Goal: Transaction & Acquisition: Obtain resource

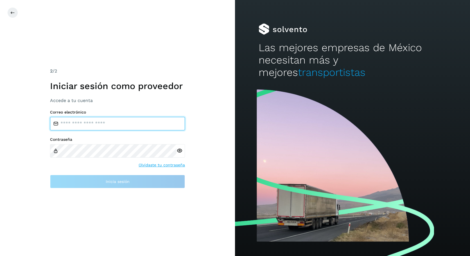
click at [139, 123] on input "email" at bounding box center [117, 123] width 135 height 13
type input "**********"
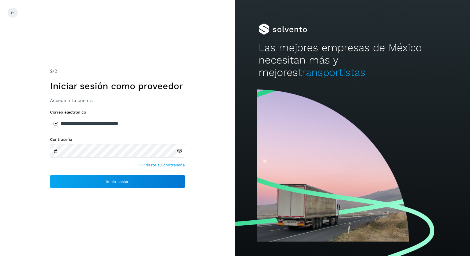
click at [179, 150] on icon at bounding box center [180, 151] width 6 height 6
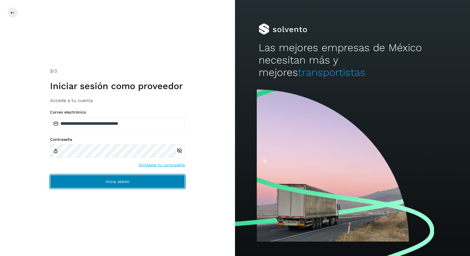
click at [108, 181] on span "Inicia sesión" at bounding box center [118, 182] width 24 height 4
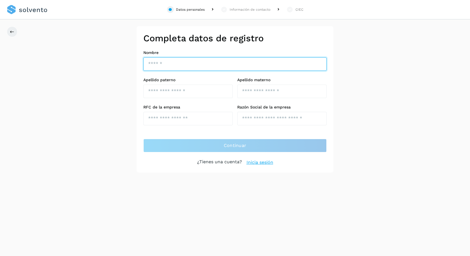
click at [176, 63] on input "text" at bounding box center [234, 63] width 183 height 13
click at [195, 64] on input "text" at bounding box center [234, 63] width 183 height 13
type input "*"
type input "**********"
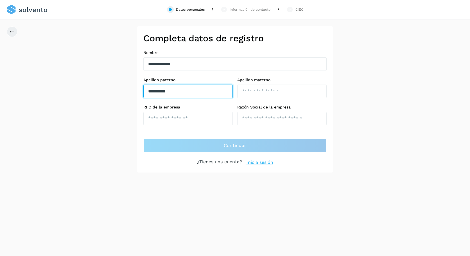
type input "**********"
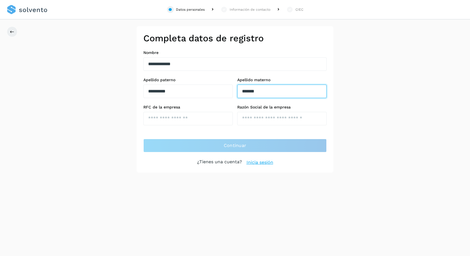
type input "*******"
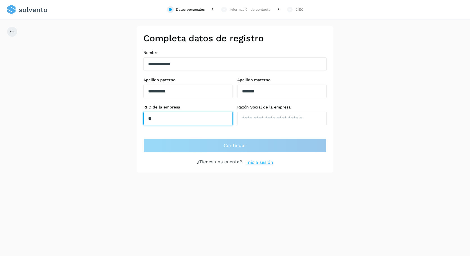
type input "*"
type input "**********"
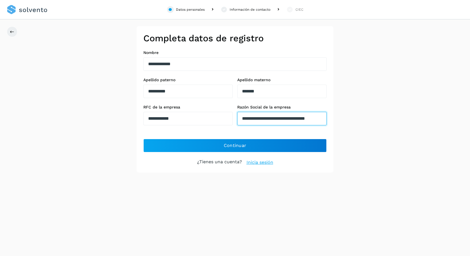
scroll to position [0, 21]
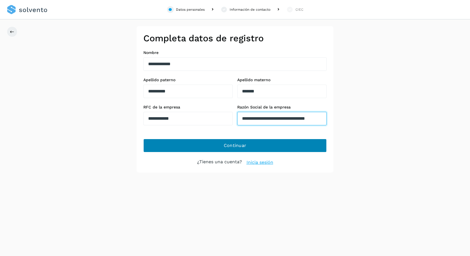
type input "**********"
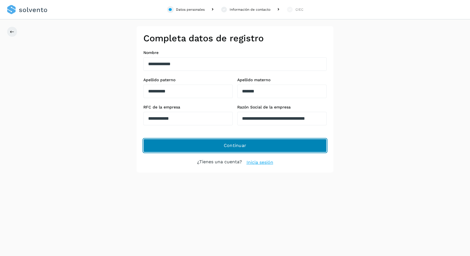
click at [250, 146] on button "Continuar" at bounding box center [234, 145] width 183 height 13
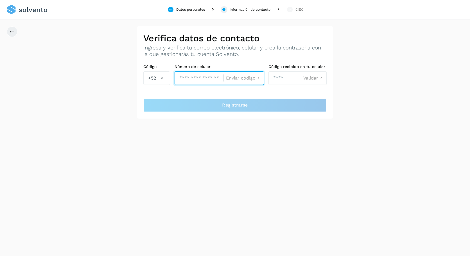
click at [202, 78] on input "tel" at bounding box center [199, 77] width 49 height 13
type input "**********"
click at [246, 78] on span "Enviar código" at bounding box center [241, 78] width 30 height 4
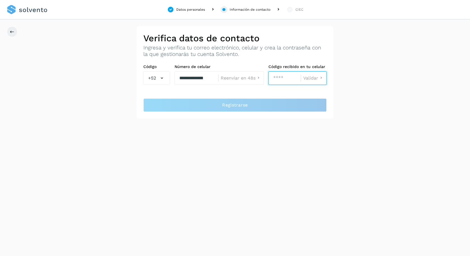
drag, startPoint x: 291, startPoint y: 81, endPoint x: 283, endPoint y: 81, distance: 8.2
click at [291, 81] on input "number" at bounding box center [284, 77] width 32 height 13
type input "****"
click at [310, 80] on span "Validar" at bounding box center [310, 78] width 15 height 4
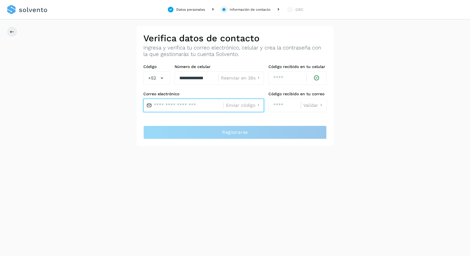
click at [179, 107] on input "text" at bounding box center [183, 105] width 80 height 13
type input "*"
type input "**********"
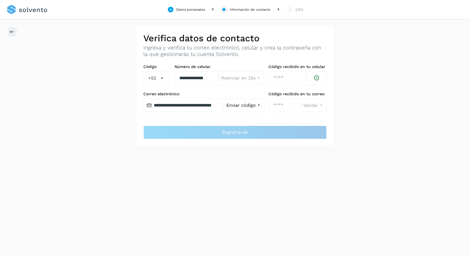
scroll to position [0, 0]
click at [241, 106] on span "Enviar código" at bounding box center [241, 105] width 30 height 4
click at [282, 105] on input "number" at bounding box center [284, 105] width 32 height 13
type input "****"
click at [310, 106] on span "Validar" at bounding box center [310, 105] width 15 height 4
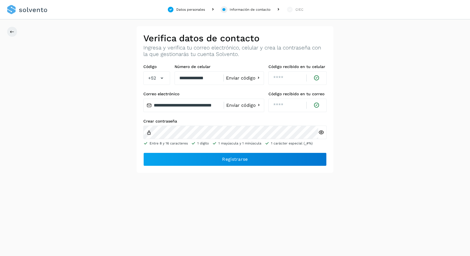
click at [320, 131] on icon at bounding box center [321, 133] width 6 height 6
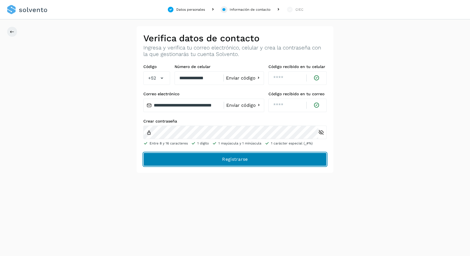
click at [229, 159] on span "Registrarse" at bounding box center [235, 159] width 26 height 6
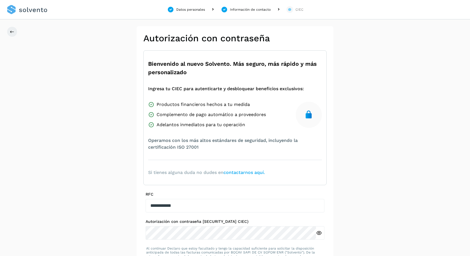
click at [387, 94] on div "**********" at bounding box center [235, 160] width 470 height 268
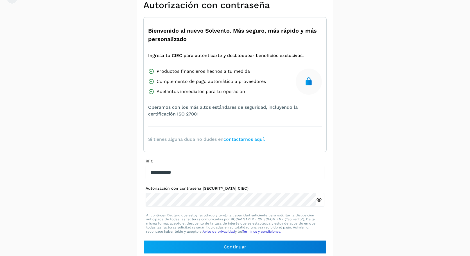
scroll to position [38, 0]
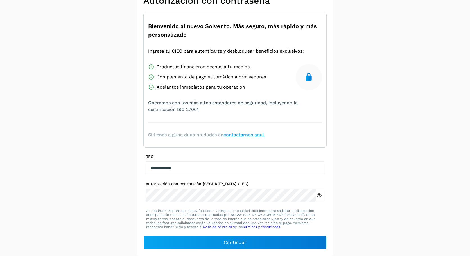
click at [395, 93] on div "**********" at bounding box center [235, 122] width 470 height 268
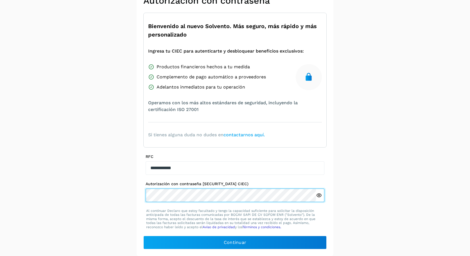
scroll to position [36, 0]
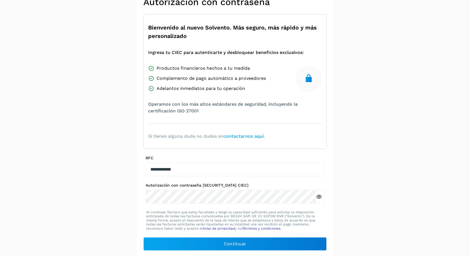
click at [319, 196] on icon at bounding box center [319, 197] width 6 height 6
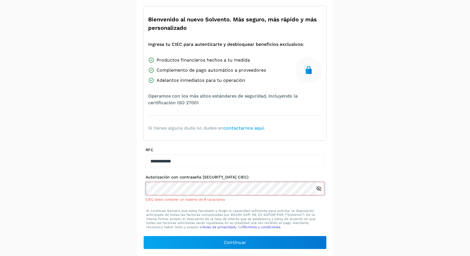
scroll to position [38, 0]
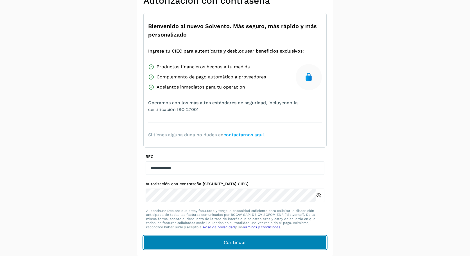
click at [223, 243] on button "Continuar" at bounding box center [234, 242] width 183 height 13
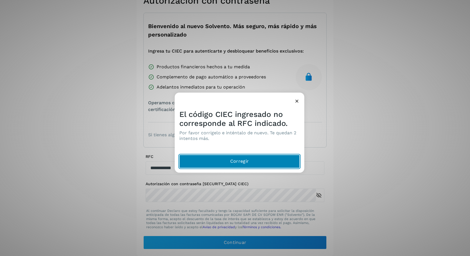
click at [261, 160] on button "Corregir" at bounding box center [239, 161] width 121 height 13
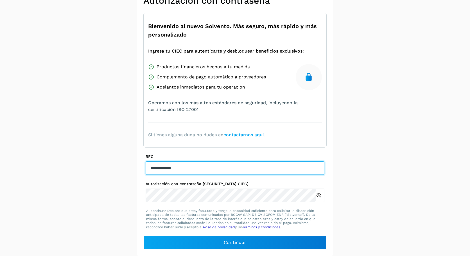
click at [214, 169] on input "**********" at bounding box center [235, 167] width 179 height 13
click at [151, 168] on input "**********" at bounding box center [235, 167] width 179 height 13
click at [235, 166] on input "**********" at bounding box center [235, 167] width 179 height 13
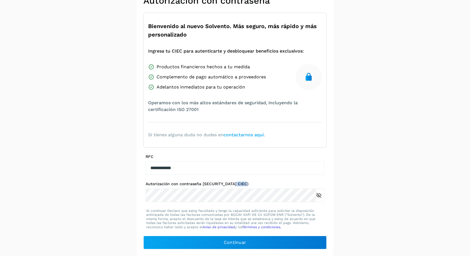
drag, startPoint x: 248, startPoint y: 184, endPoint x: 233, endPoint y: 184, distance: 14.9
click at [233, 184] on label "Autorización con contraseña (Anteriormente CIEC)" at bounding box center [235, 184] width 179 height 5
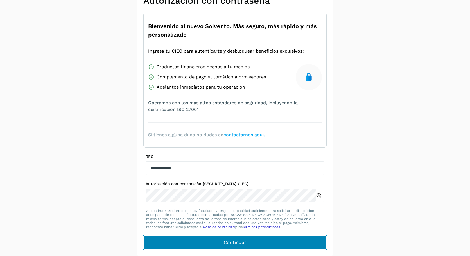
click at [230, 240] on span "Continuar" at bounding box center [235, 243] width 23 height 6
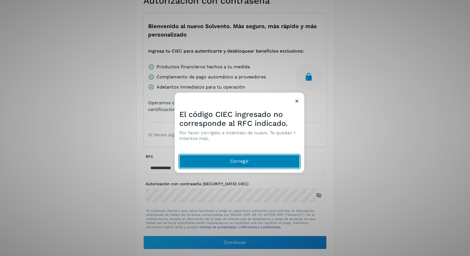
click at [276, 158] on button "Corregir" at bounding box center [239, 161] width 121 height 13
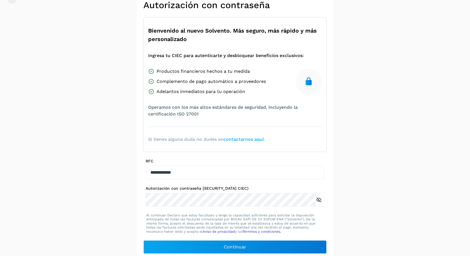
scroll to position [34, 0]
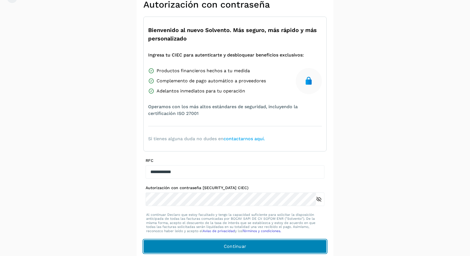
click at [245, 247] on span "Continuar" at bounding box center [235, 246] width 23 height 6
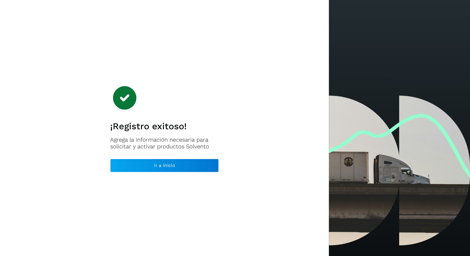
drag, startPoint x: 427, startPoint y: 160, endPoint x: 432, endPoint y: 121, distance: 38.8
click at [427, 159] on div at bounding box center [399, 128] width 141 height 256
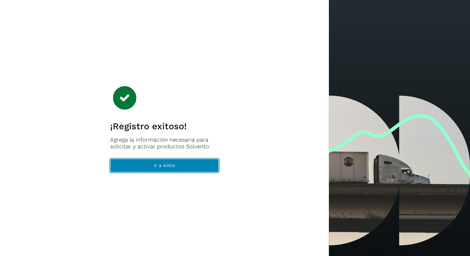
click at [161, 166] on span "Ir a inicio" at bounding box center [164, 165] width 21 height 6
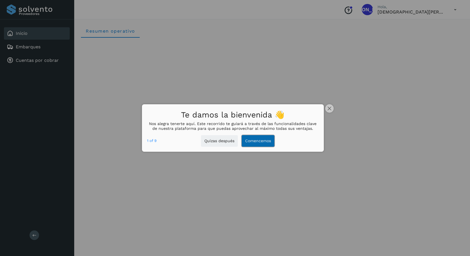
click at [257, 142] on button "Comencemos" at bounding box center [258, 141] width 33 height 12
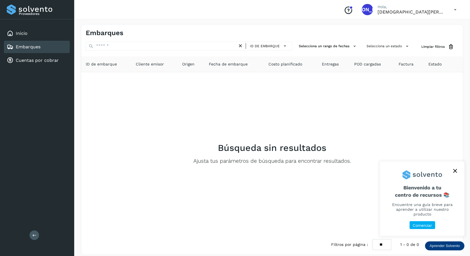
click at [426, 224] on p "Comenzar" at bounding box center [422, 225] width 19 height 5
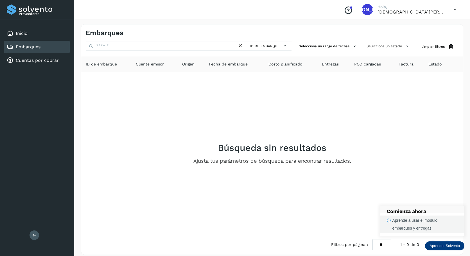
click at [389, 221] on icon "button" at bounding box center [389, 220] width 4 height 4
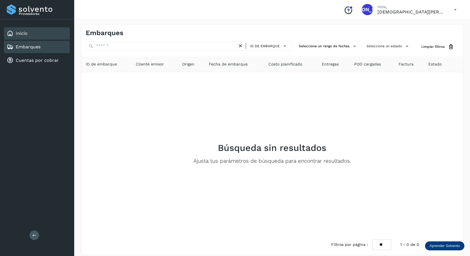
click at [21, 33] on link "Inicio" at bounding box center [22, 33] width 12 height 5
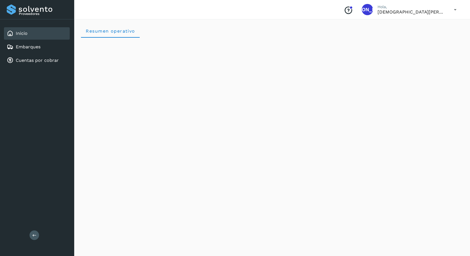
click at [453, 7] on icon at bounding box center [456, 10] width 12 height 12
click at [417, 26] on div "Cerrar sesión" at bounding box center [427, 25] width 67 height 11
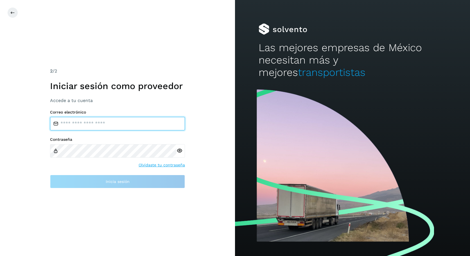
click at [158, 123] on input "email" at bounding box center [117, 123] width 135 height 13
type input "*"
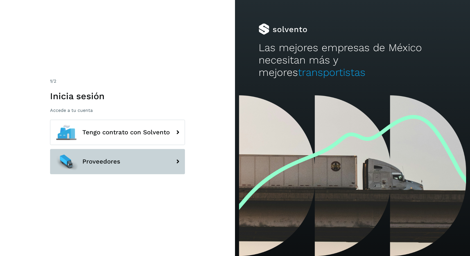
click at [145, 159] on button "Proveedores" at bounding box center [117, 161] width 135 height 25
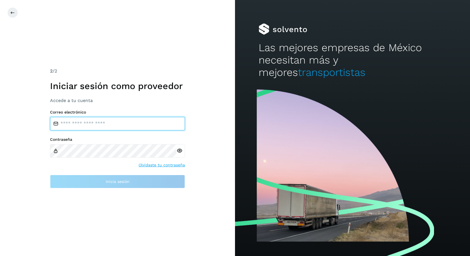
click at [145, 123] on input "email" at bounding box center [117, 123] width 135 height 13
type input "**********"
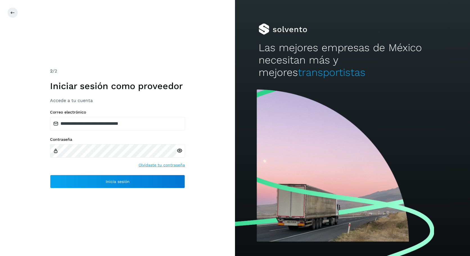
click at [180, 149] on icon at bounding box center [180, 151] width 6 height 6
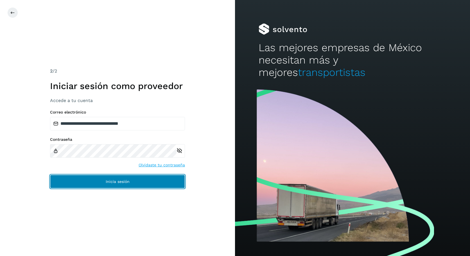
click at [156, 181] on button "Inicia sesión" at bounding box center [117, 181] width 135 height 13
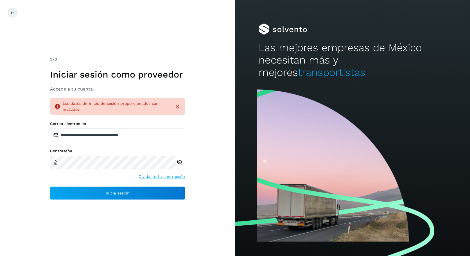
drag, startPoint x: 178, startPoint y: 107, endPoint x: 169, endPoint y: 121, distance: 17.6
click at [178, 107] on icon at bounding box center [178, 107] width 6 height 6
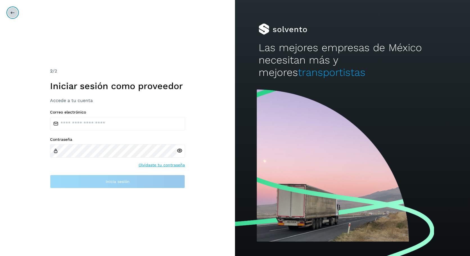
drag, startPoint x: 11, startPoint y: 10, endPoint x: 24, endPoint y: 11, distance: 13.5
click at [11, 10] on icon at bounding box center [12, 12] width 4 height 4
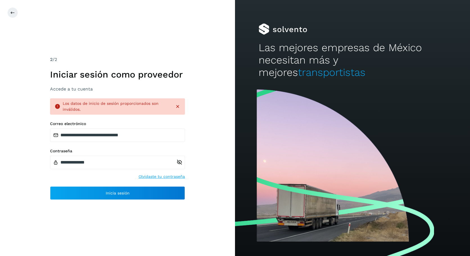
click at [178, 105] on icon at bounding box center [178, 107] width 6 height 6
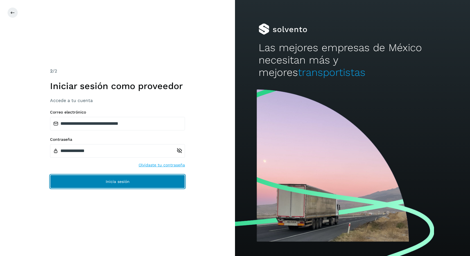
drag, startPoint x: 118, startPoint y: 180, endPoint x: 131, endPoint y: 180, distance: 13.2
click at [118, 180] on span "Inicia sesión" at bounding box center [118, 182] width 24 height 4
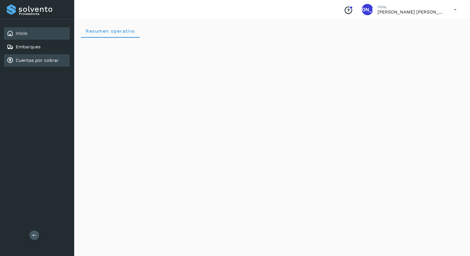
click at [35, 62] on link "Cuentas por cobrar" at bounding box center [37, 60] width 43 height 5
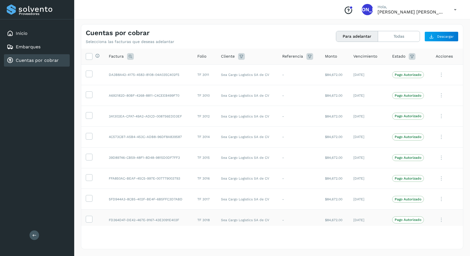
scroll to position [1, 0]
click at [90, 74] on icon at bounding box center [89, 73] width 6 height 6
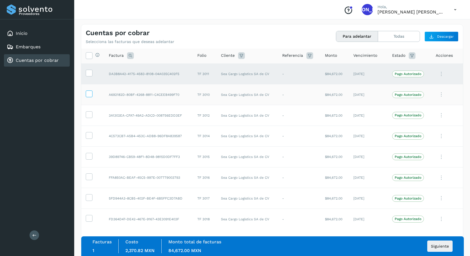
click at [90, 94] on icon at bounding box center [89, 94] width 6 height 6
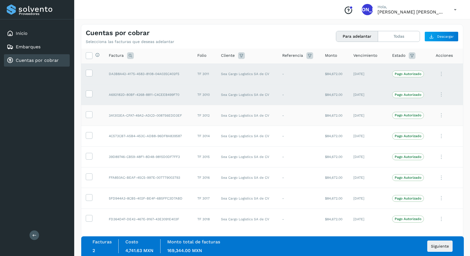
drag, startPoint x: 89, startPoint y: 116, endPoint x: 90, endPoint y: 119, distance: 3.2
click at [89, 116] on icon at bounding box center [89, 114] width 6 height 6
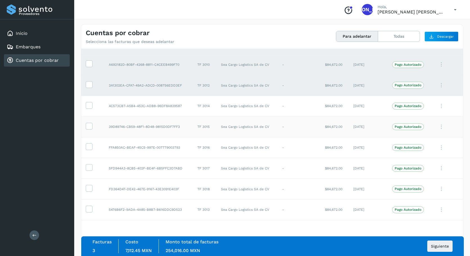
scroll to position [45, 0]
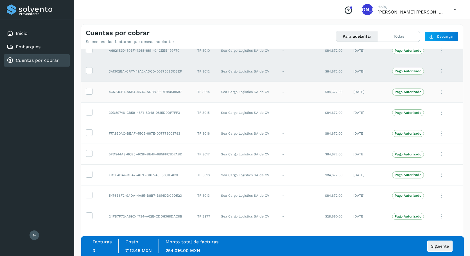
drag, startPoint x: 90, startPoint y: 91, endPoint x: 89, endPoint y: 102, distance: 11.6
click at [90, 91] on icon at bounding box center [89, 91] width 6 height 6
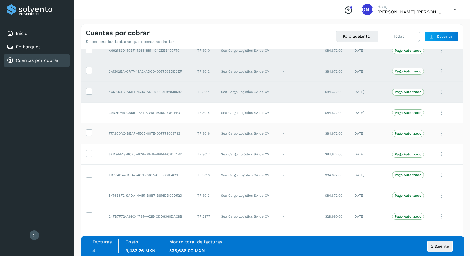
drag, startPoint x: 91, startPoint y: 112, endPoint x: 93, endPoint y: 129, distance: 17.0
click at [90, 112] on icon at bounding box center [89, 112] width 6 height 6
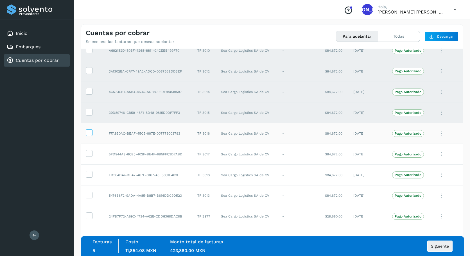
click at [91, 134] on icon at bounding box center [89, 132] width 6 height 6
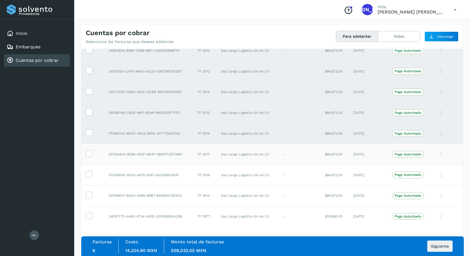
drag, startPoint x: 87, startPoint y: 152, endPoint x: 101, endPoint y: 148, distance: 13.7
click at [87, 152] on icon at bounding box center [89, 153] width 6 height 6
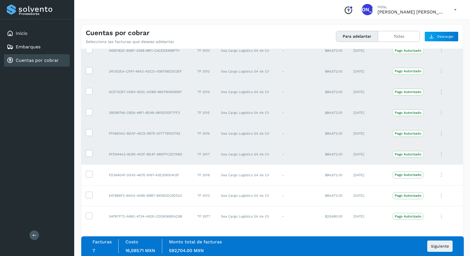
scroll to position [46, 0]
click at [88, 172] on icon at bounding box center [89, 173] width 6 height 6
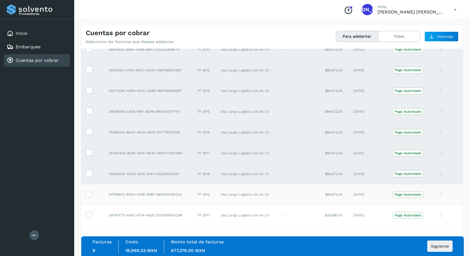
drag, startPoint x: 89, startPoint y: 193, endPoint x: 89, endPoint y: 200, distance: 6.5
click at [89, 195] on icon at bounding box center [89, 194] width 6 height 6
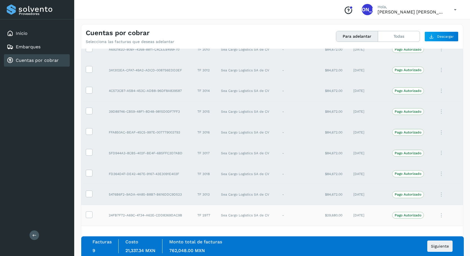
drag, startPoint x: 90, startPoint y: 215, endPoint x: 93, endPoint y: 215, distance: 3.1
click at [91, 215] on icon at bounding box center [89, 214] width 6 height 6
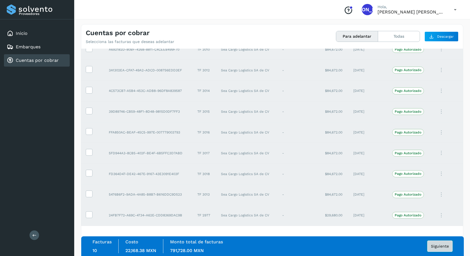
click at [444, 246] on span "Siguiente" at bounding box center [440, 246] width 18 height 4
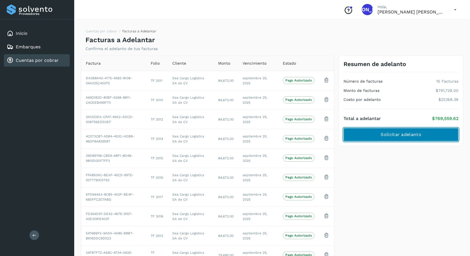
click at [410, 136] on span "Solicitar adelanto" at bounding box center [401, 135] width 40 height 6
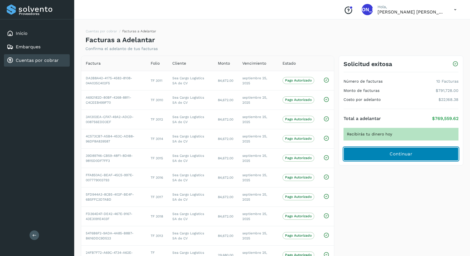
click at [396, 155] on span "Continuar" at bounding box center [401, 154] width 23 height 6
